Goal: Task Accomplishment & Management: Use online tool/utility

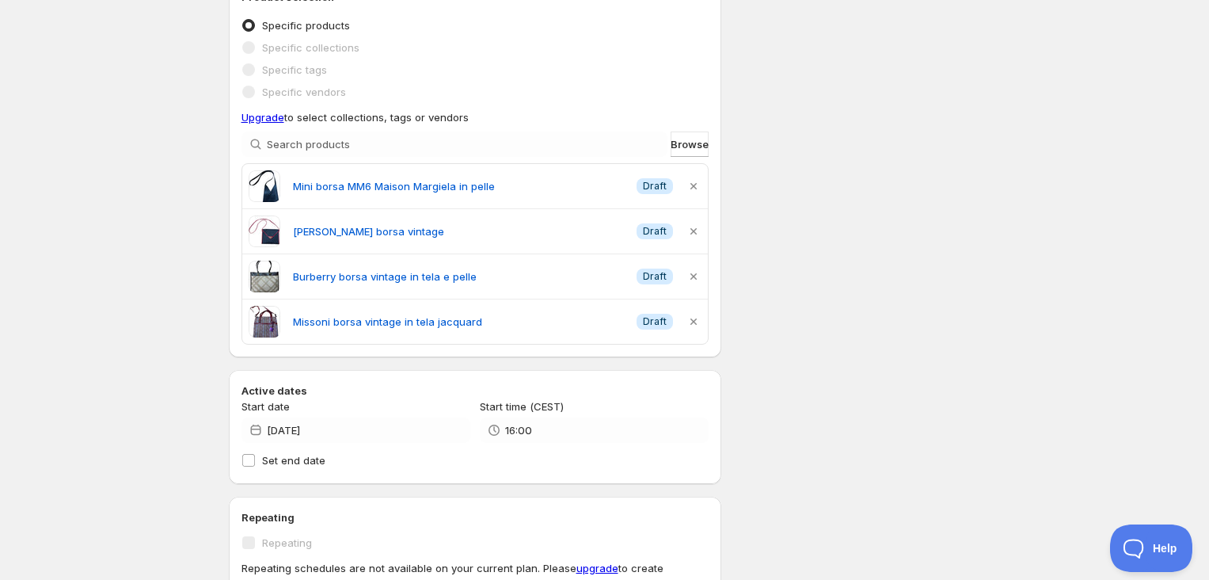
scroll to position [338, 0]
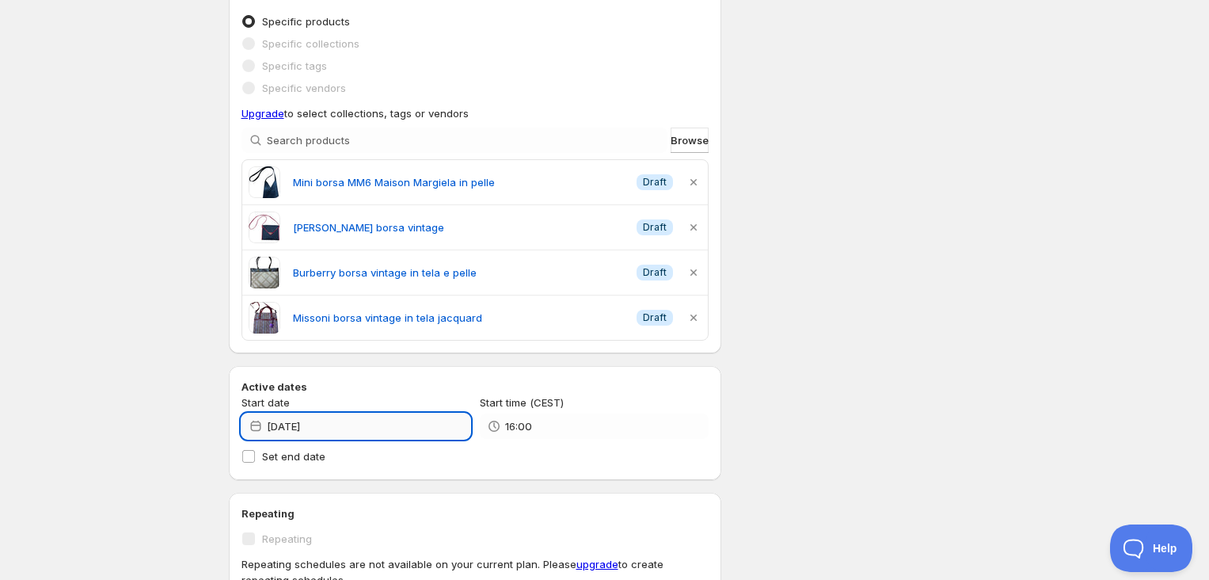
click at [349, 424] on input "[DATE]" at bounding box center [368, 425] width 203 height 25
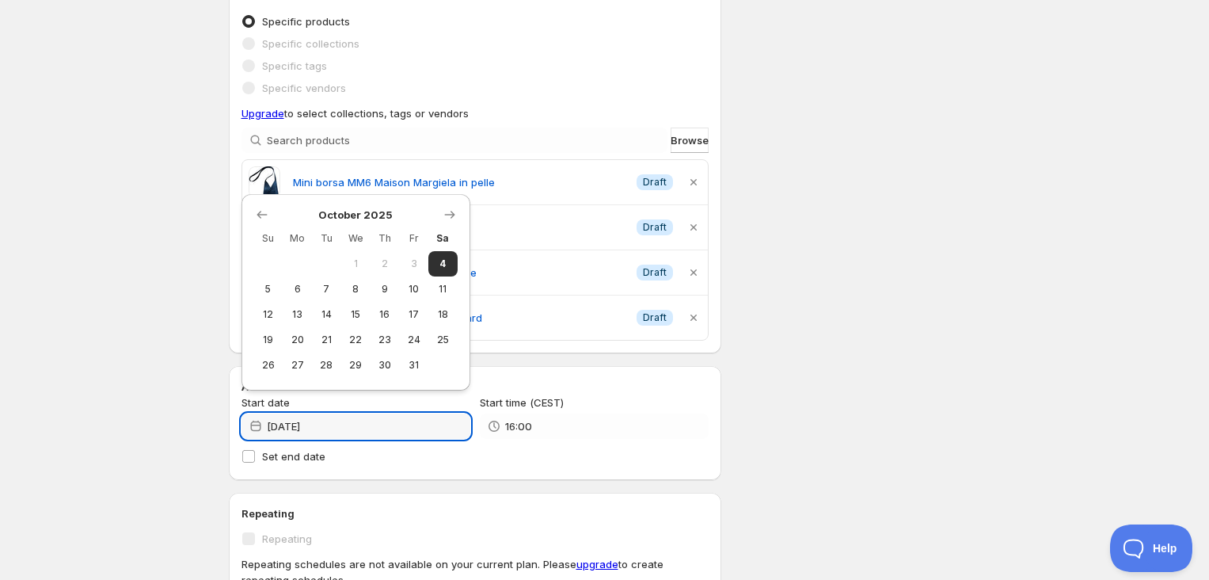
click at [651, 408] on div "Start time (CEST)" at bounding box center [594, 402] width 229 height 16
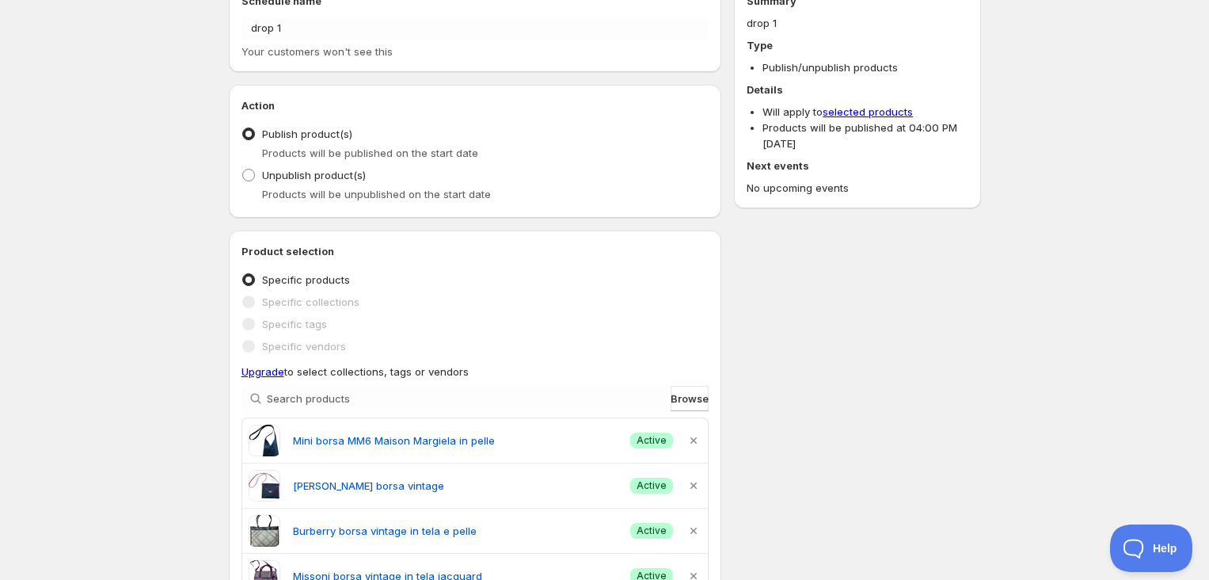
scroll to position [0, 0]
